Goal: Navigation & Orientation: Find specific page/section

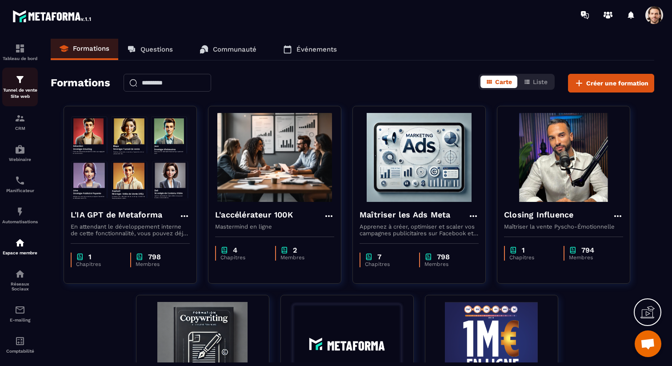
click at [18, 86] on div "Tunnel de vente Site web" at bounding box center [20, 86] width 36 height 25
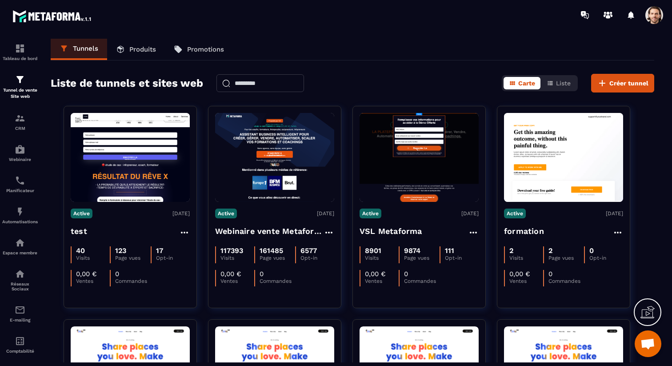
click at [641, 12] on div at bounding box center [622, 15] width 92 height 18
click at [656, 12] on span at bounding box center [654, 15] width 18 height 18
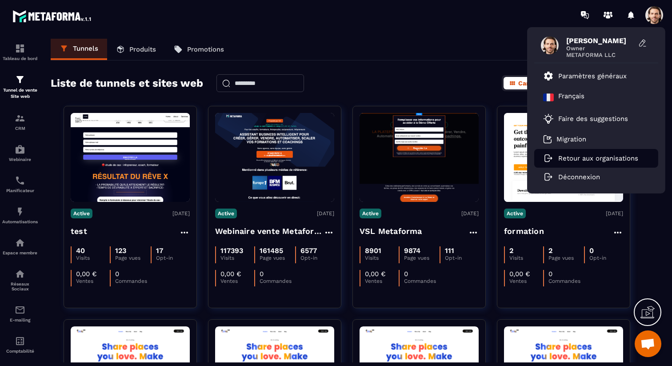
click at [568, 154] on p "Retour aux organisations" at bounding box center [598, 158] width 80 height 8
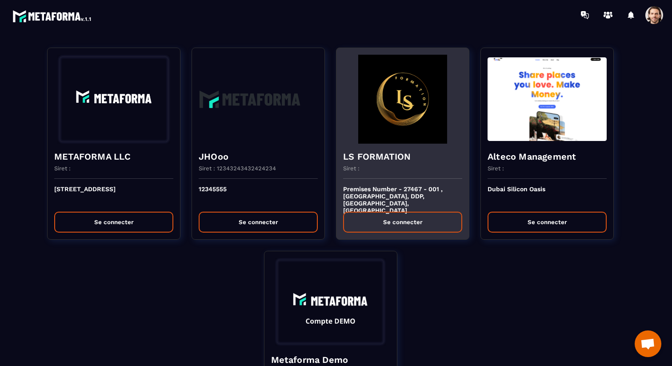
click at [364, 134] on img at bounding box center [402, 99] width 119 height 89
